Goal: Task Accomplishment & Management: Manage account settings

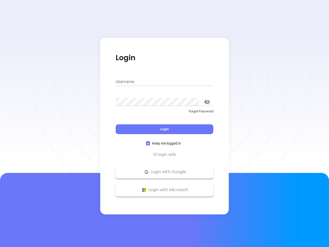
click at [164, 123] on div "Login" at bounding box center [165, 126] width 98 height 16
click at [164, 82] on input "Username" at bounding box center [165, 82] width 98 height 8
click at [207, 102] on icon "toggle password visibility" at bounding box center [207, 101] width 6 height 5
click at [164, 129] on span "Login" at bounding box center [164, 129] width 9 height 4
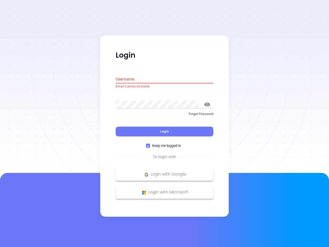
click at [164, 143] on span "Keep me logged in" at bounding box center [166, 146] width 33 height 6
click at [150, 144] on input "Keep me logged in" at bounding box center [148, 146] width 4 height 4
checkbox input "false"
click at [164, 172] on p "Login with Google" at bounding box center [164, 174] width 92 height 8
click at [164, 190] on p "Login with Microsoft" at bounding box center [164, 192] width 92 height 8
